Goal: Browse casually

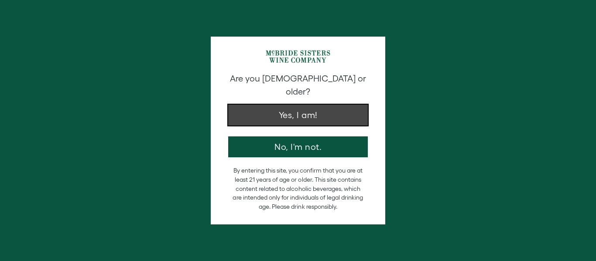
click at [332, 109] on button "Yes, I am!" at bounding box center [298, 115] width 140 height 21
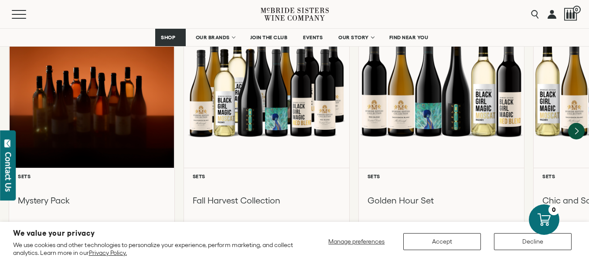
scroll to position [823, 0]
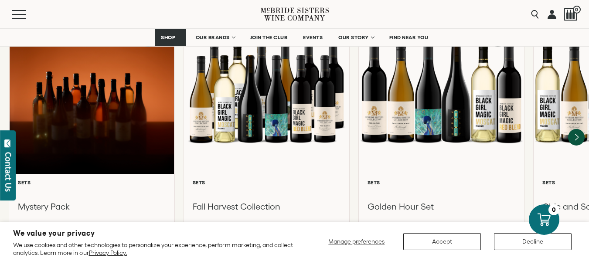
click at [49, 222] on section "We value your privacy We use cookies and other technologies to personalize your…" at bounding box center [294, 241] width 589 height 39
click at [574, 129] on icon "Next" at bounding box center [576, 137] width 17 height 17
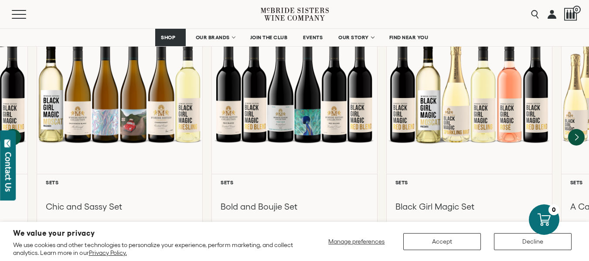
click at [575, 131] on icon "Next" at bounding box center [576, 137] width 17 height 17
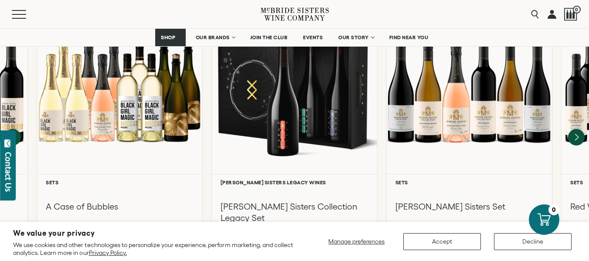
click at [577, 129] on icon "Next" at bounding box center [576, 137] width 17 height 17
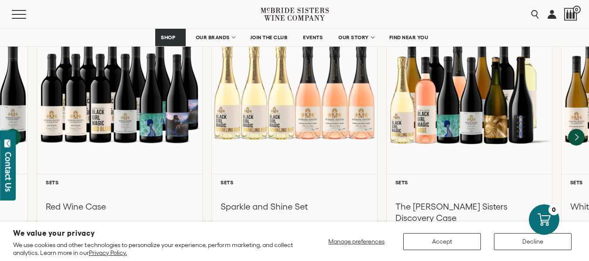
click at [578, 129] on icon "Next" at bounding box center [576, 137] width 17 height 17
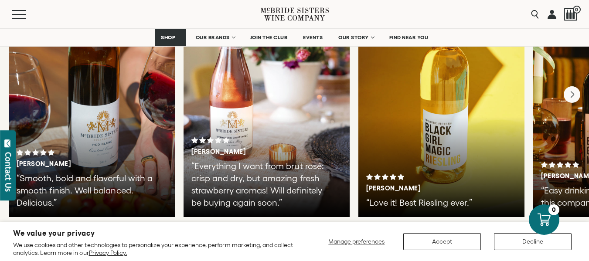
scroll to position [1600, 0]
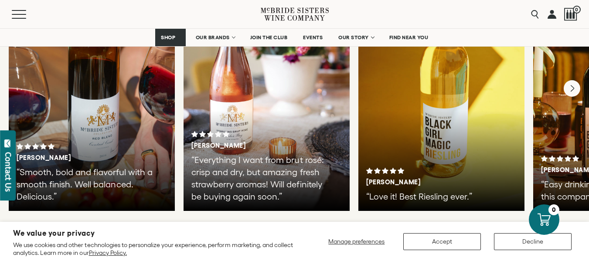
click at [572, 85] on icon "Next" at bounding box center [572, 88] width 3 height 6
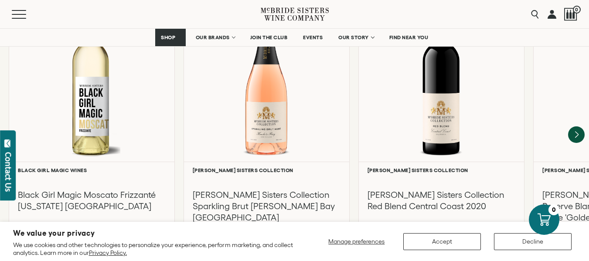
scroll to position [1982, 0]
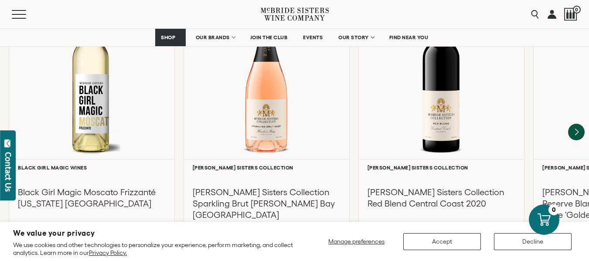
click at [571, 124] on icon "Next" at bounding box center [576, 132] width 17 height 17
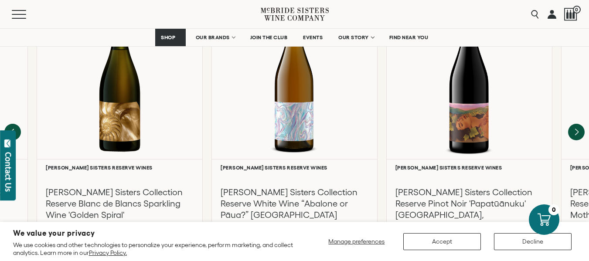
click at [572, 126] on icon "Next" at bounding box center [576, 132] width 17 height 17
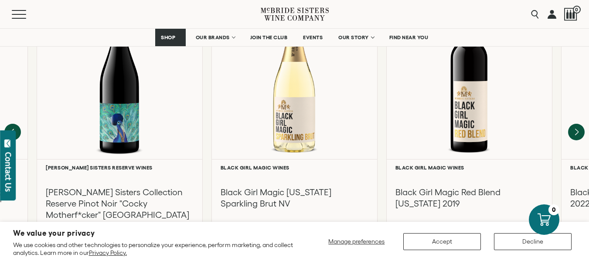
click at [574, 127] on icon "Next" at bounding box center [576, 132] width 17 height 17
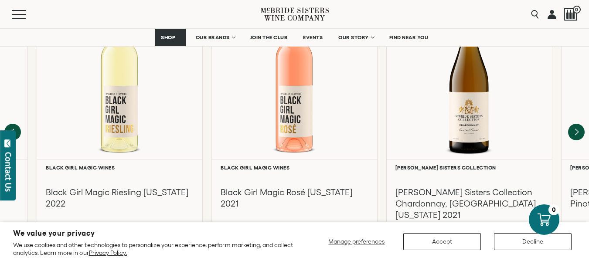
click at [574, 128] on icon "Next" at bounding box center [576, 132] width 17 height 17
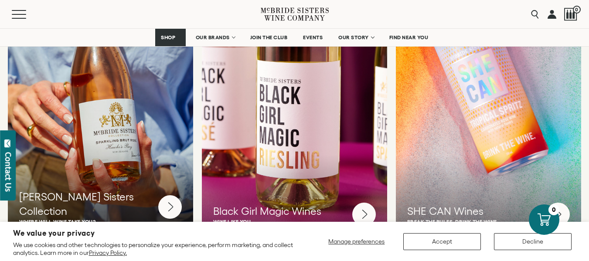
scroll to position [2341, 0]
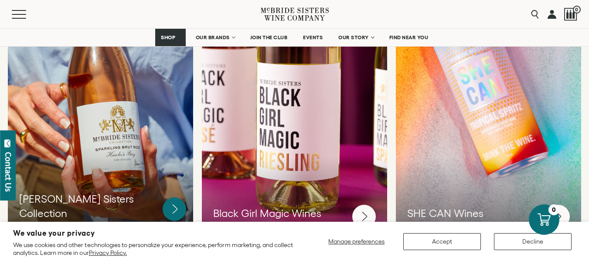
click at [168, 204] on circle at bounding box center [175, 210] width 24 height 24
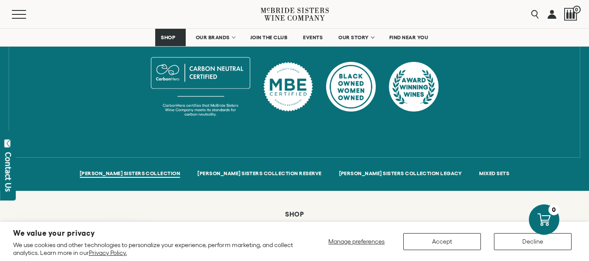
scroll to position [518, 0]
